Goal: Complete application form: Complete application form

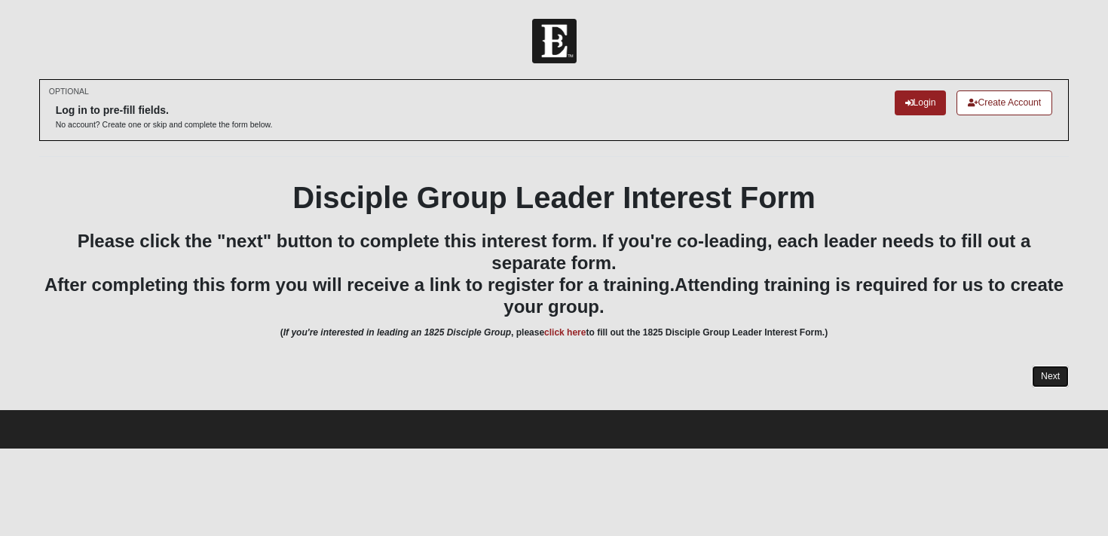
click at [1045, 378] on link "Next" at bounding box center [1050, 376] width 37 height 22
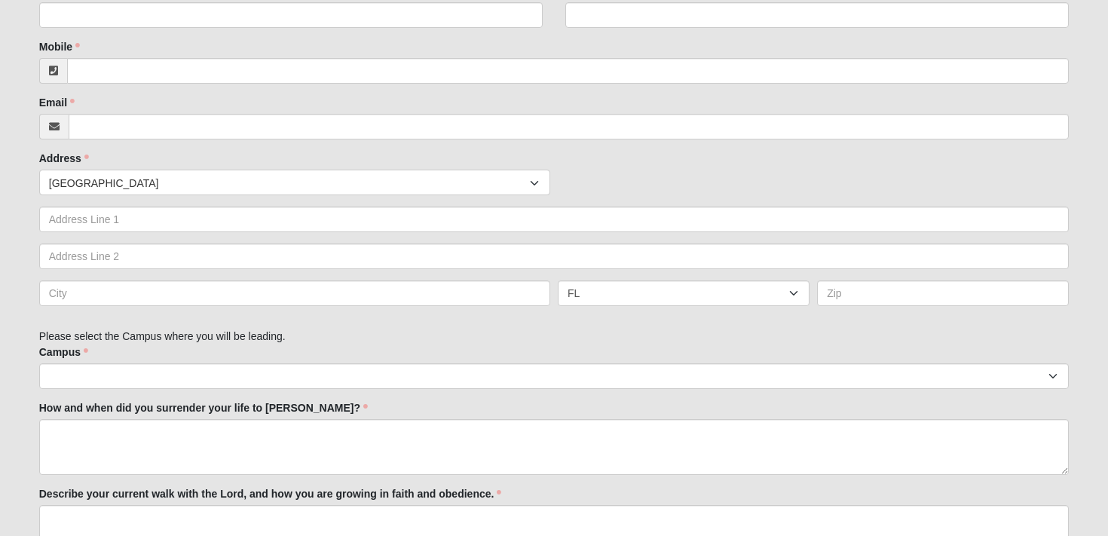
scroll to position [517, 0]
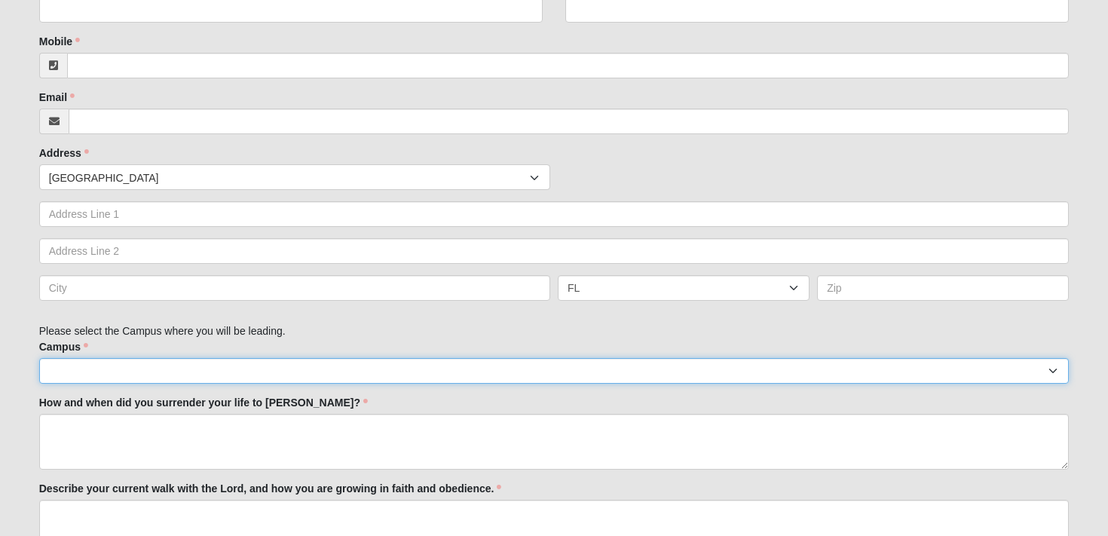
click at [676, 366] on select "Arlington Baymeadows Eleven22 Online [PERSON_NAME][GEOGRAPHIC_DATA] Jesup [GEOG…" at bounding box center [554, 371] width 1030 height 26
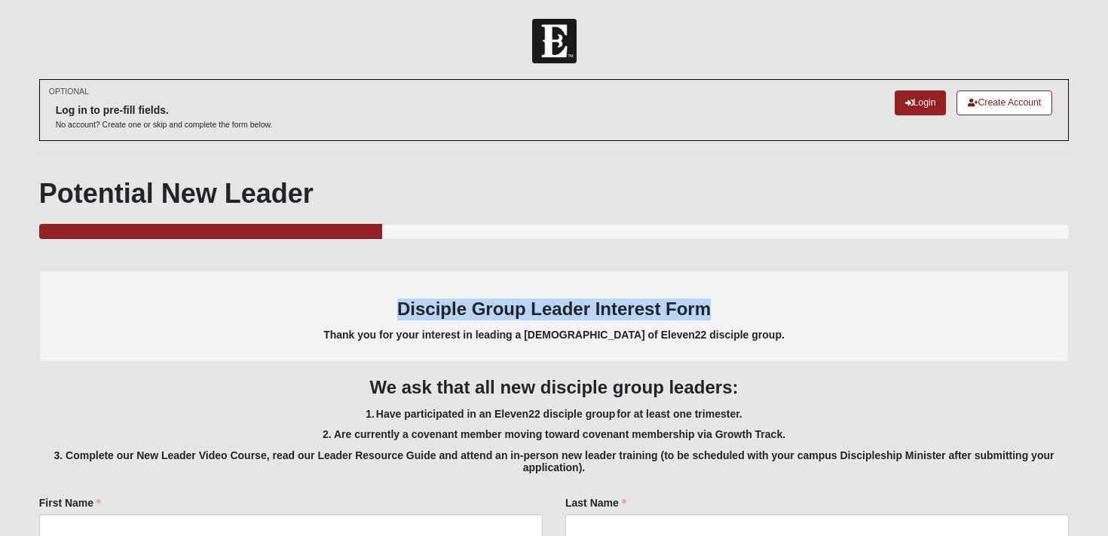
drag, startPoint x: 713, startPoint y: 304, endPoint x: 387, endPoint y: 301, distance: 326.3
click at [387, 301] on h3 "Disciple Group Leader Interest Form" at bounding box center [554, 309] width 1000 height 22
copy h3 "Disciple Group Leader Interest Form"
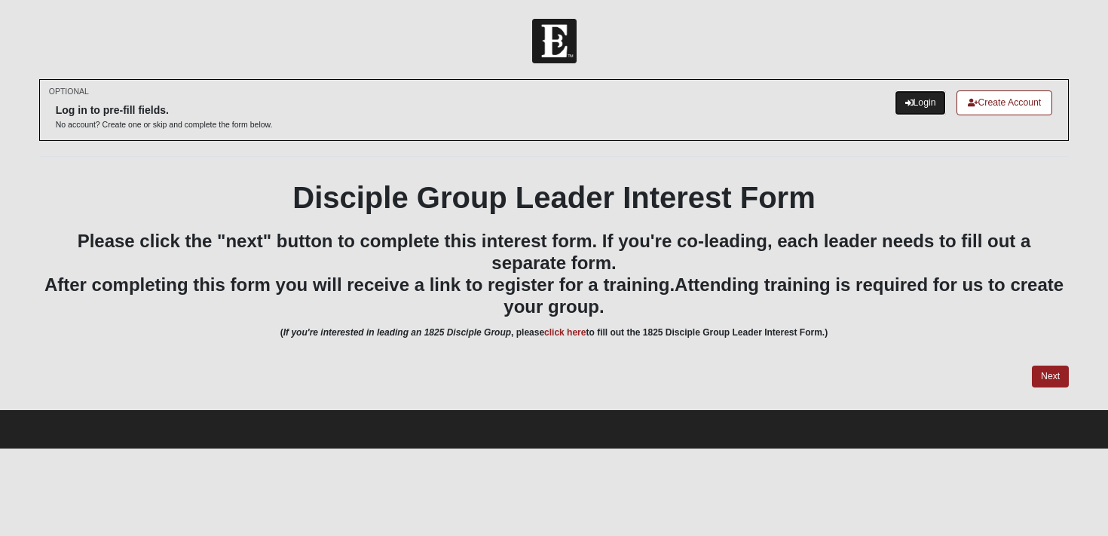
click at [910, 102] on link "Login" at bounding box center [920, 102] width 52 height 25
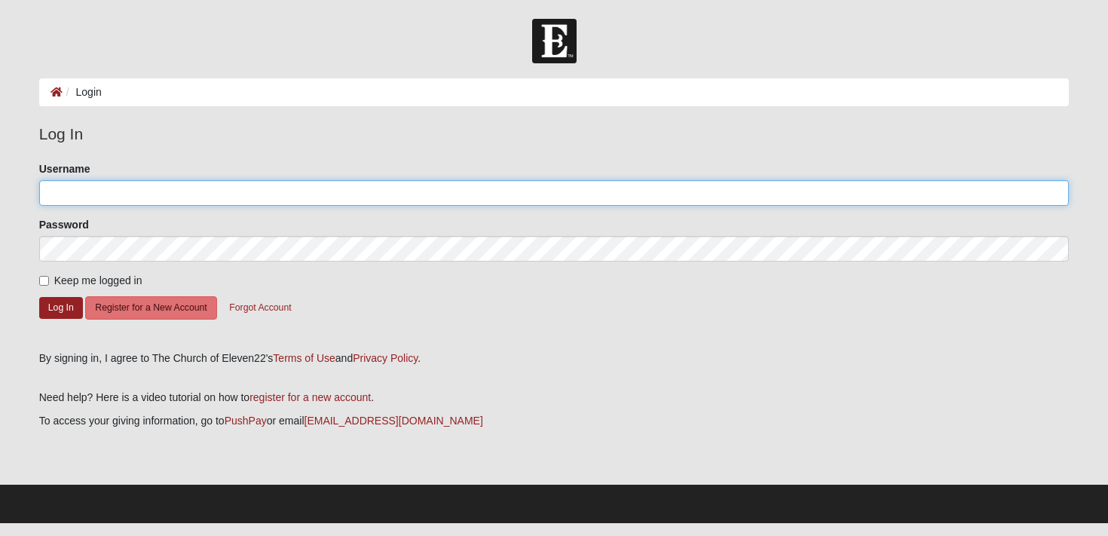
type input "[PERSON_NAME]"
click at [579, 200] on input "g.knapp" at bounding box center [554, 193] width 1030 height 26
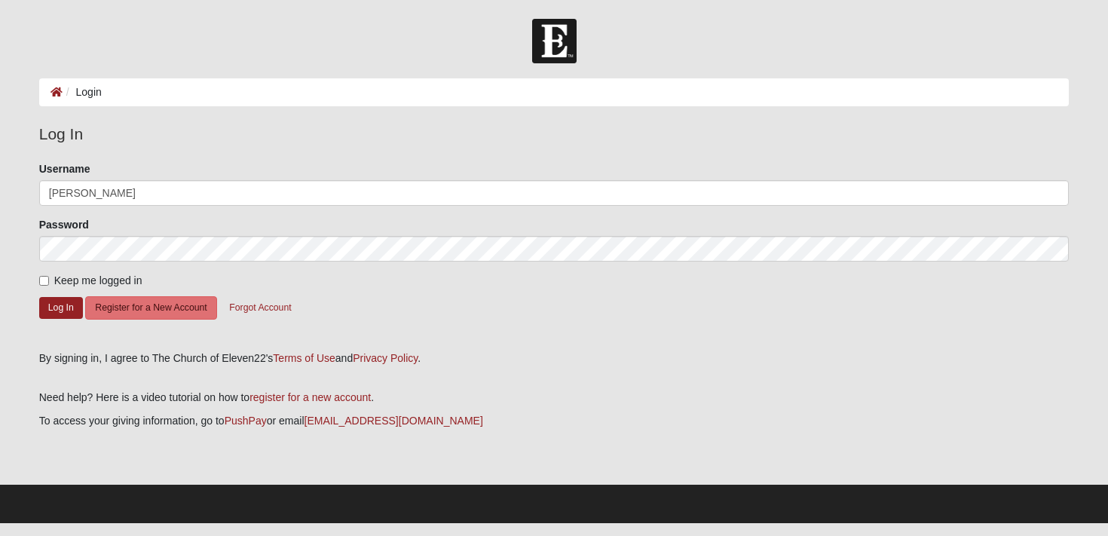
click at [570, 345] on div "Log In Please correct the following: Username g.knapp Password Keep me logged i…" at bounding box center [554, 244] width 1030 height 244
click at [54, 311] on button "Log In" at bounding box center [61, 308] width 44 height 22
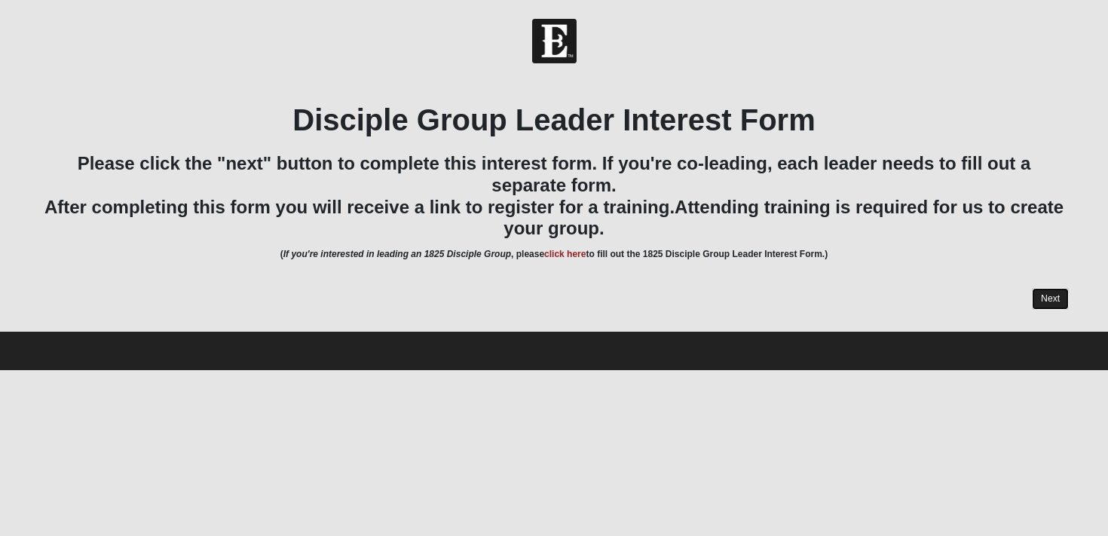
click at [1044, 298] on link "Next" at bounding box center [1050, 299] width 37 height 22
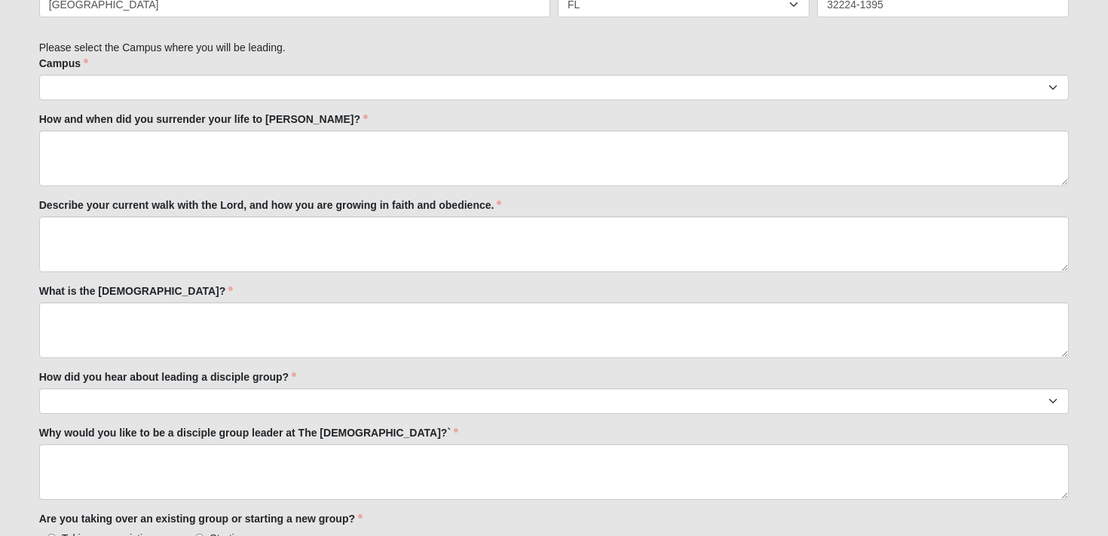
scroll to position [726, 0]
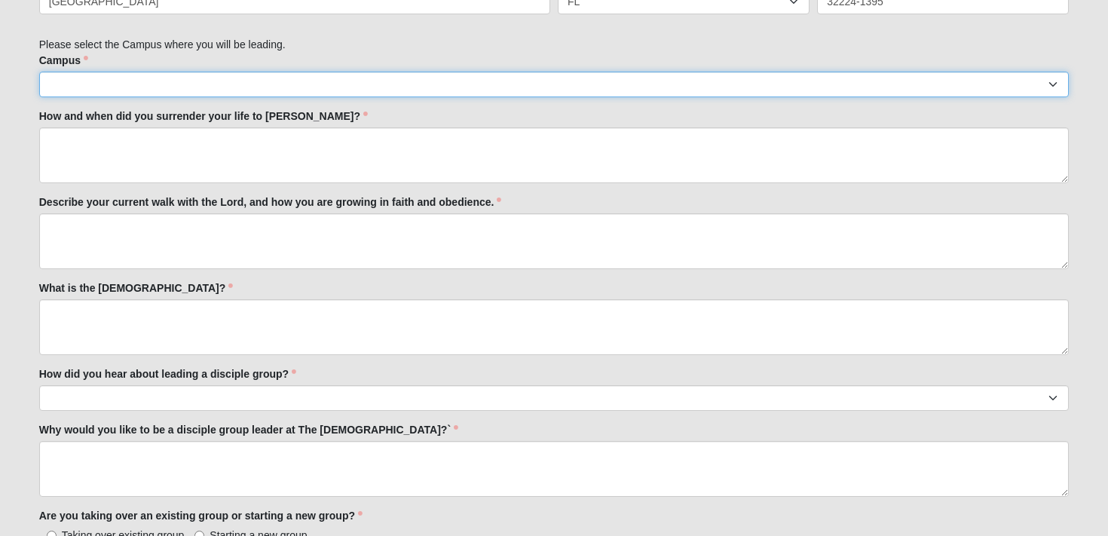
click at [549, 83] on select "Arlington Baymeadows Eleven22 Online [PERSON_NAME][GEOGRAPHIC_DATA] Jesup [GEOG…" at bounding box center [554, 85] width 1030 height 26
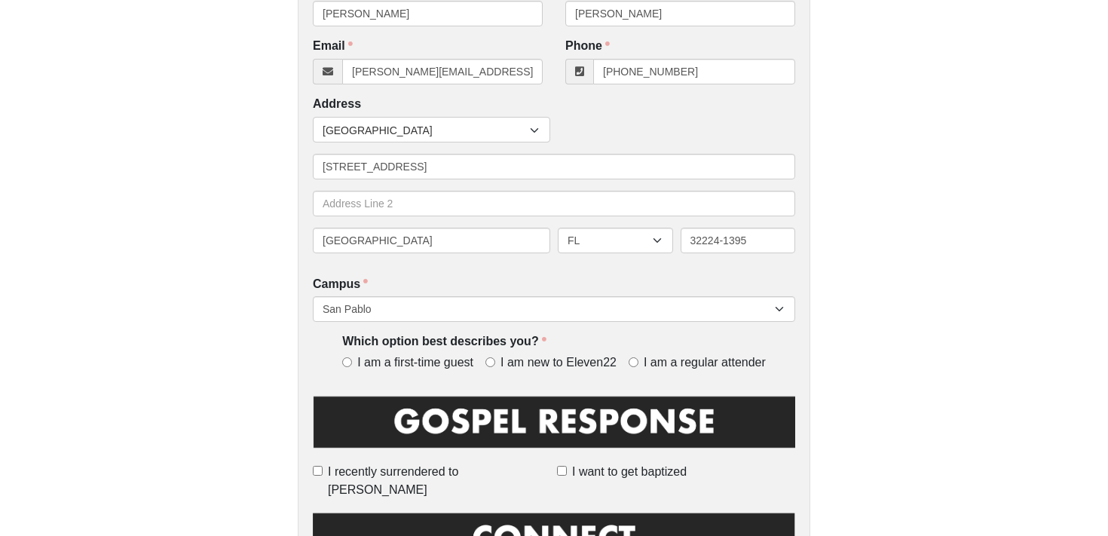
scroll to position [231, 0]
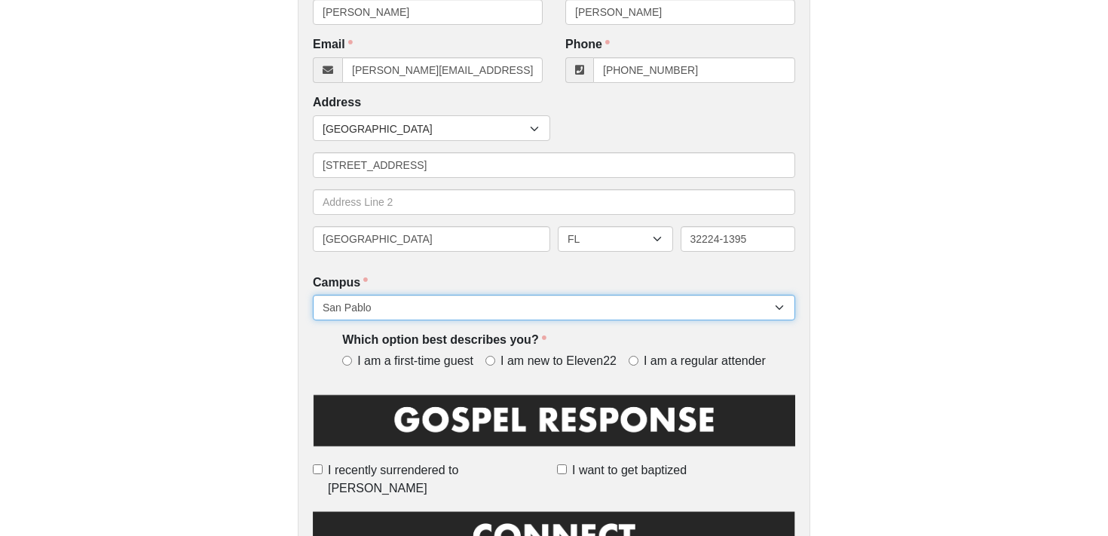
click at [670, 308] on select "Arlington Baymeadows College Park Orlando (Coming Soon) Eleven22 Online Fleming…" at bounding box center [554, 308] width 482 height 26
click at [427, 308] on select "Arlington Baymeadows College Park Orlando (Coming Soon) Eleven22 Online Fleming…" at bounding box center [554, 308] width 482 height 26
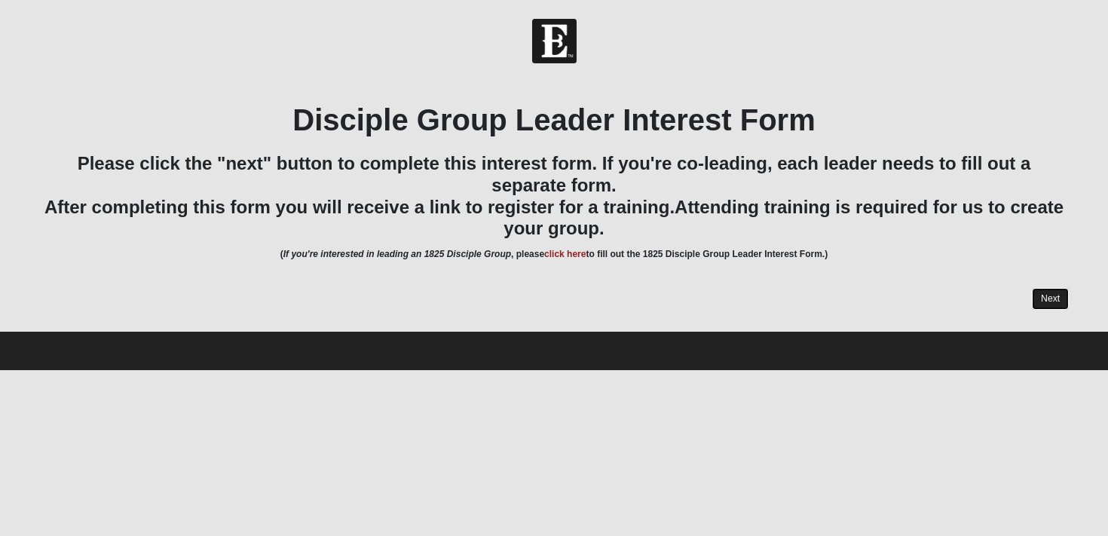
click at [1055, 298] on link "Next" at bounding box center [1050, 299] width 37 height 22
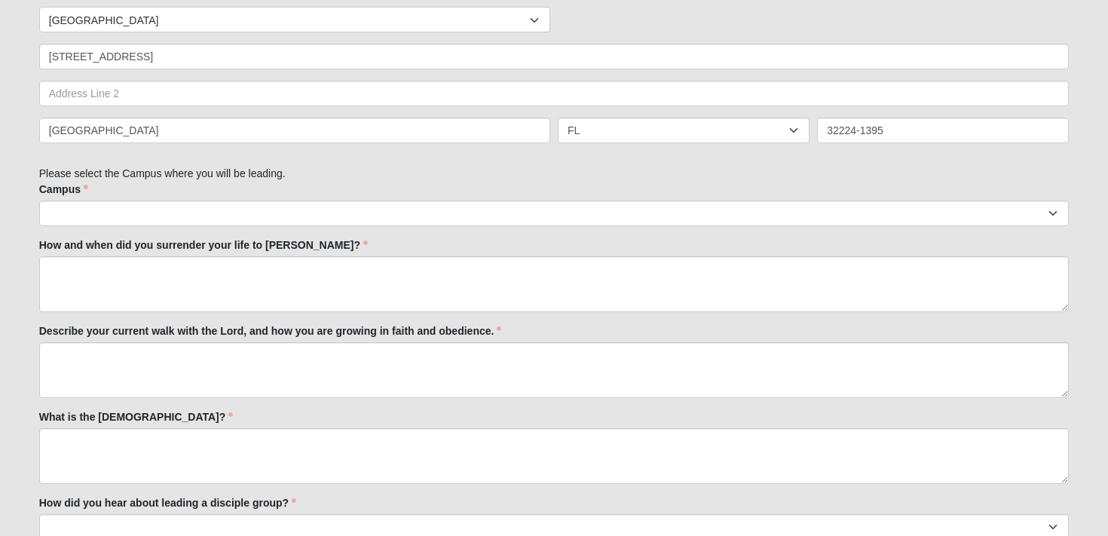
scroll to position [591, 0]
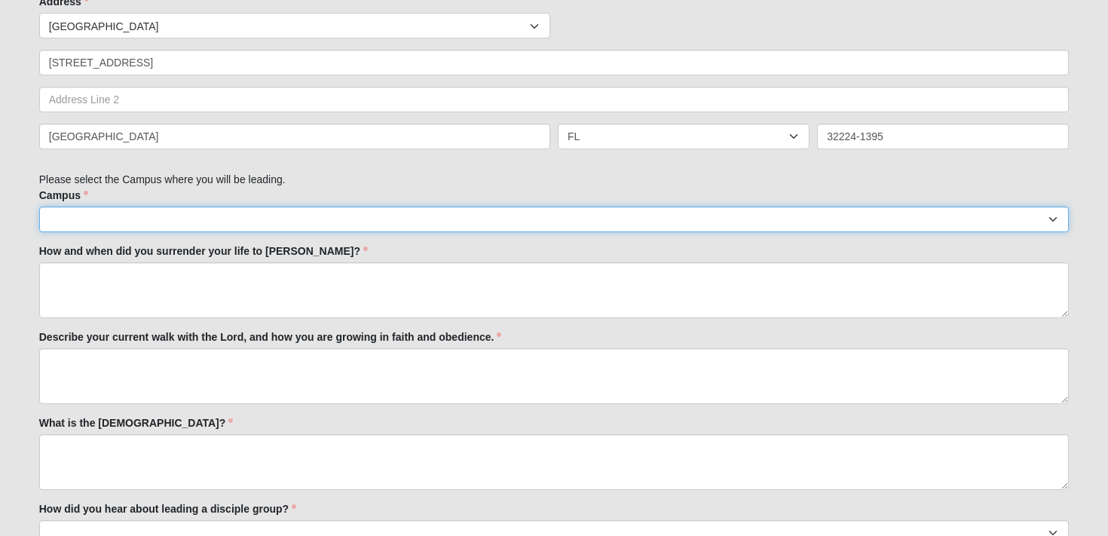
click at [696, 221] on select "Arlington Baymeadows Eleven22 Online [PERSON_NAME][GEOGRAPHIC_DATA] Jesup [GEOG…" at bounding box center [554, 219] width 1030 height 26
